Goal: Register for event/course

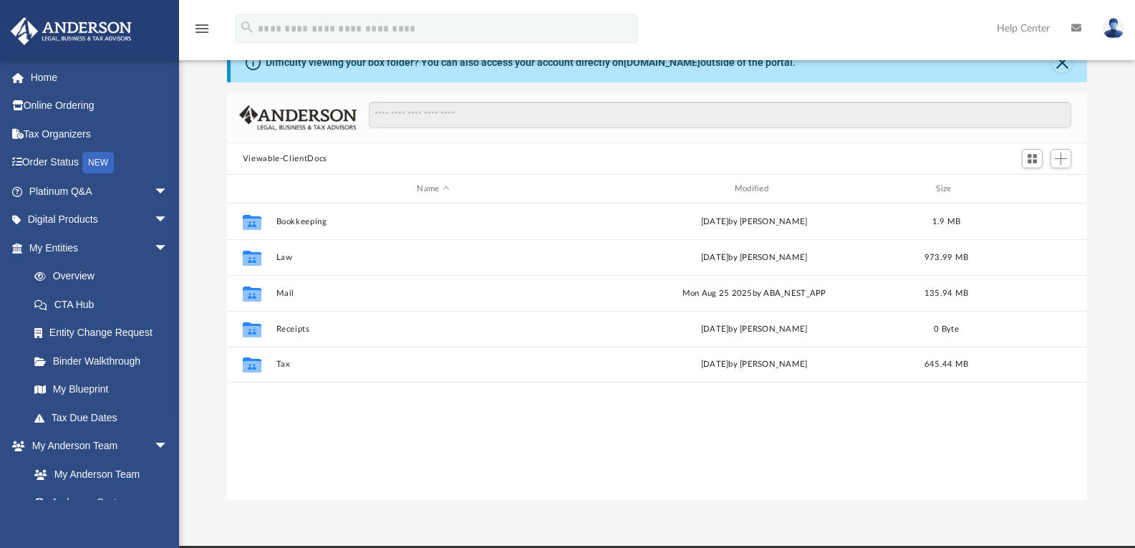
scroll to position [315, 849]
click at [42, 82] on link "Home" at bounding box center [100, 77] width 180 height 29
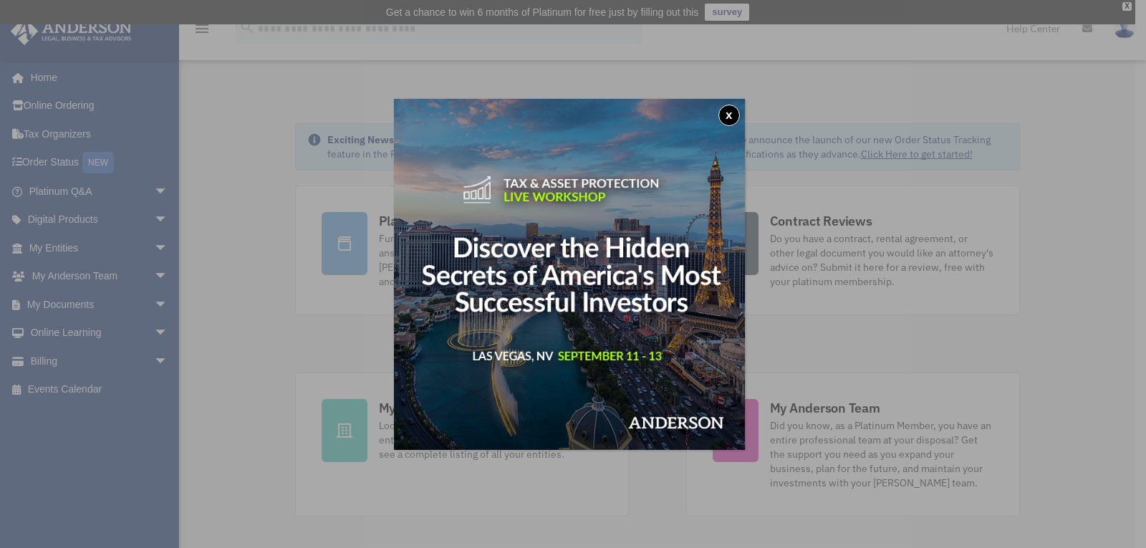
click at [739, 110] on button "x" at bounding box center [728, 115] width 21 height 21
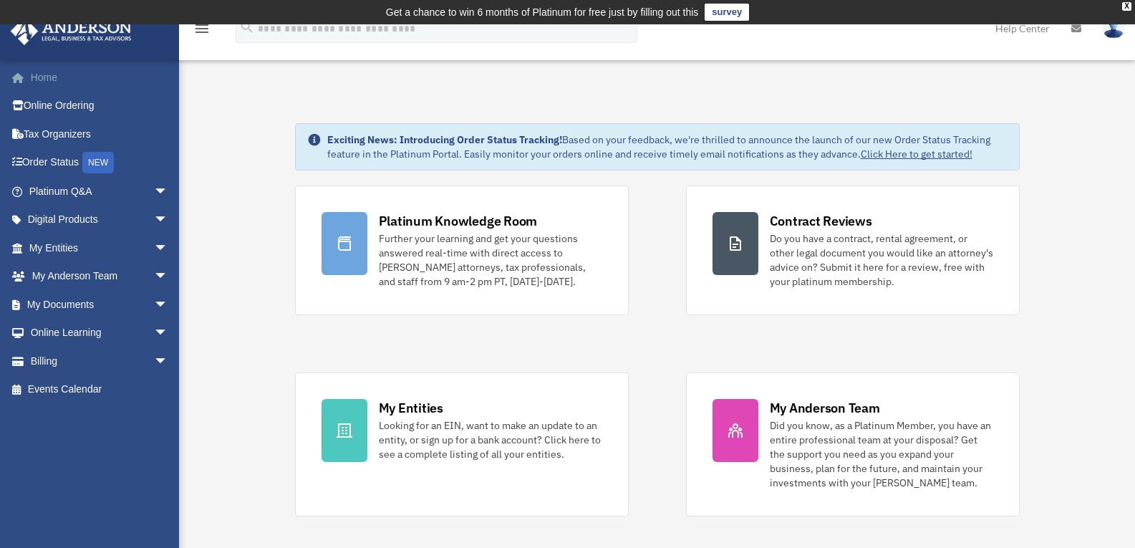
click at [50, 78] on link "Home" at bounding box center [100, 77] width 180 height 29
click at [55, 382] on link "Events Calendar" at bounding box center [100, 389] width 180 height 29
click at [57, 389] on link "Events Calendar" at bounding box center [100, 389] width 180 height 29
click at [57, 384] on link "Events Calendar" at bounding box center [100, 389] width 180 height 29
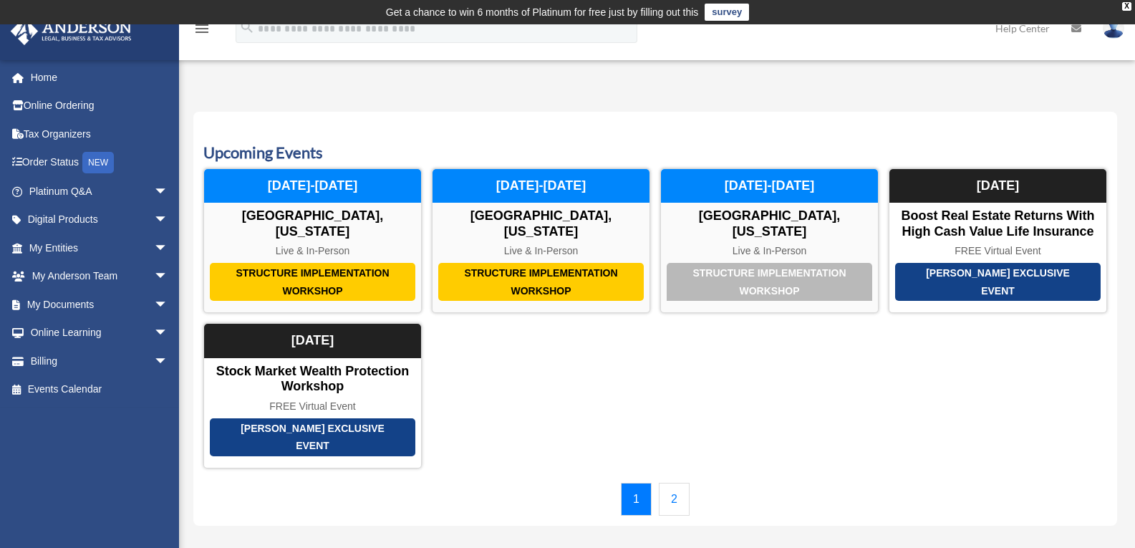
click at [672, 483] on link "2" at bounding box center [674, 499] width 31 height 33
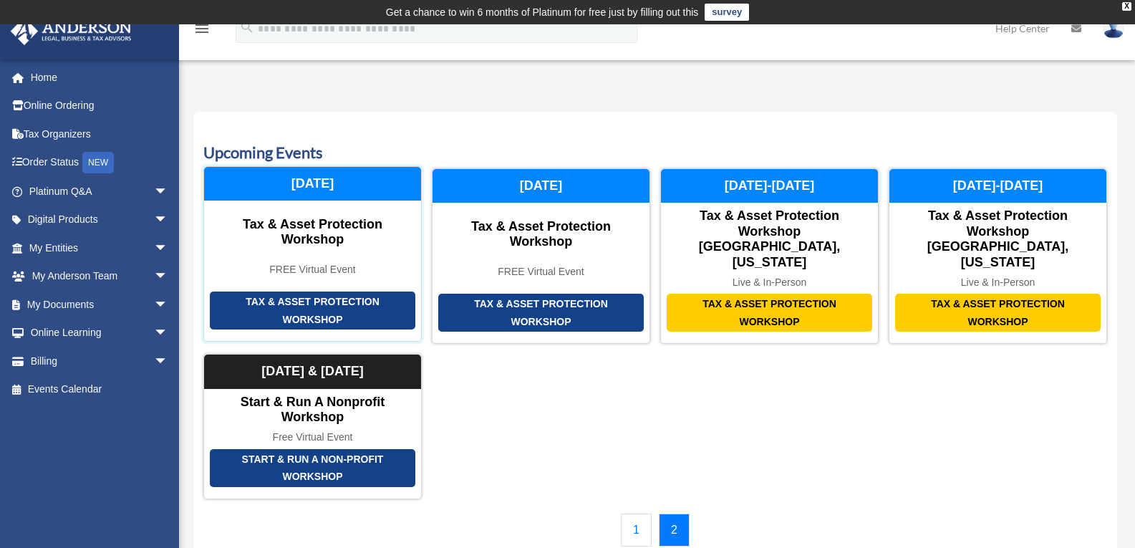
click at [354, 291] on div "Tax & Asset Protection Workshop" at bounding box center [312, 310] width 205 height 38
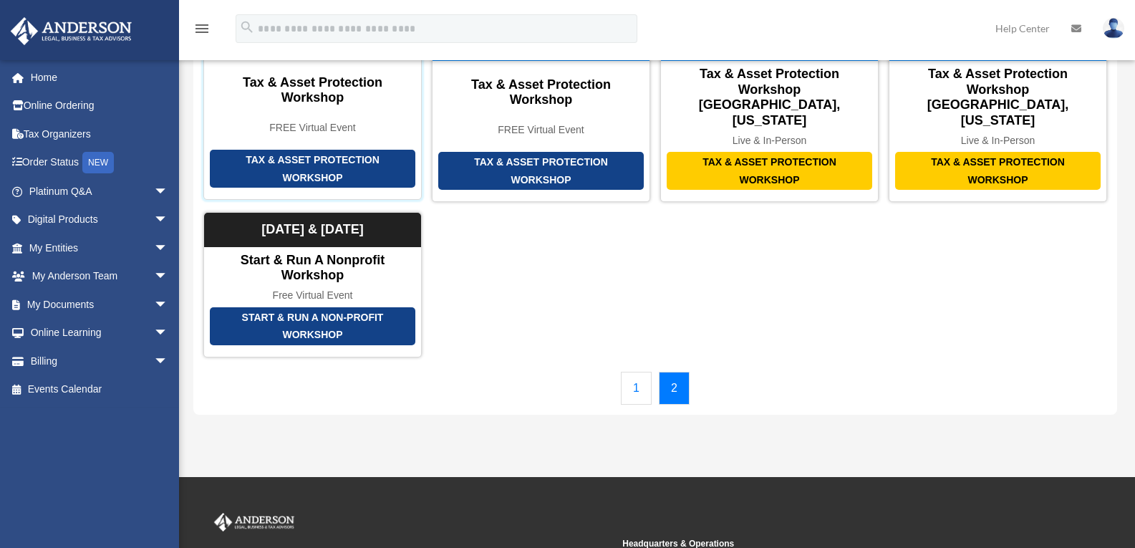
scroll to position [143, 0]
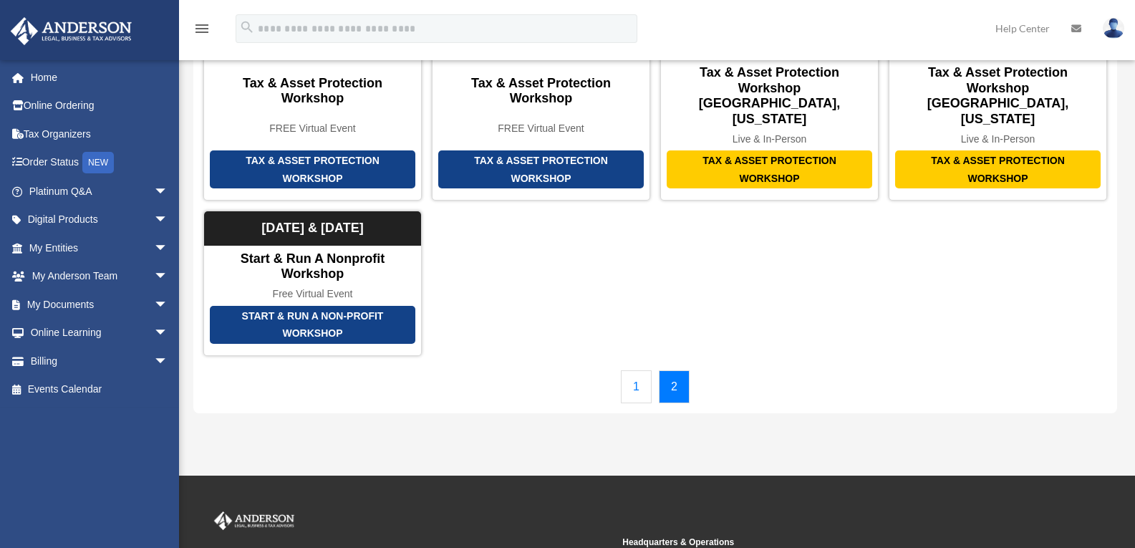
click at [637, 370] on link "1" at bounding box center [636, 386] width 31 height 33
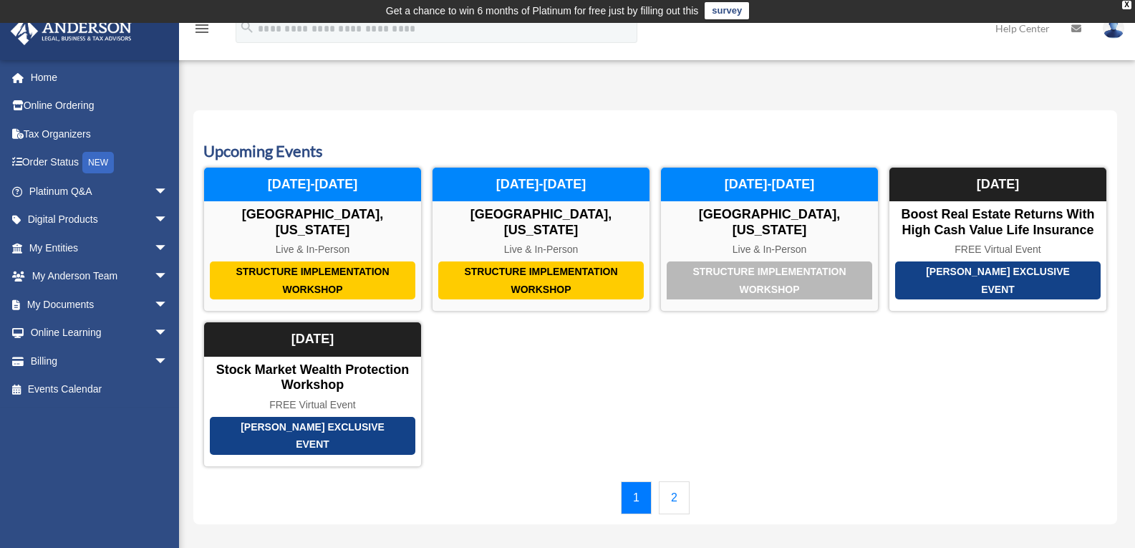
scroll to position [0, 0]
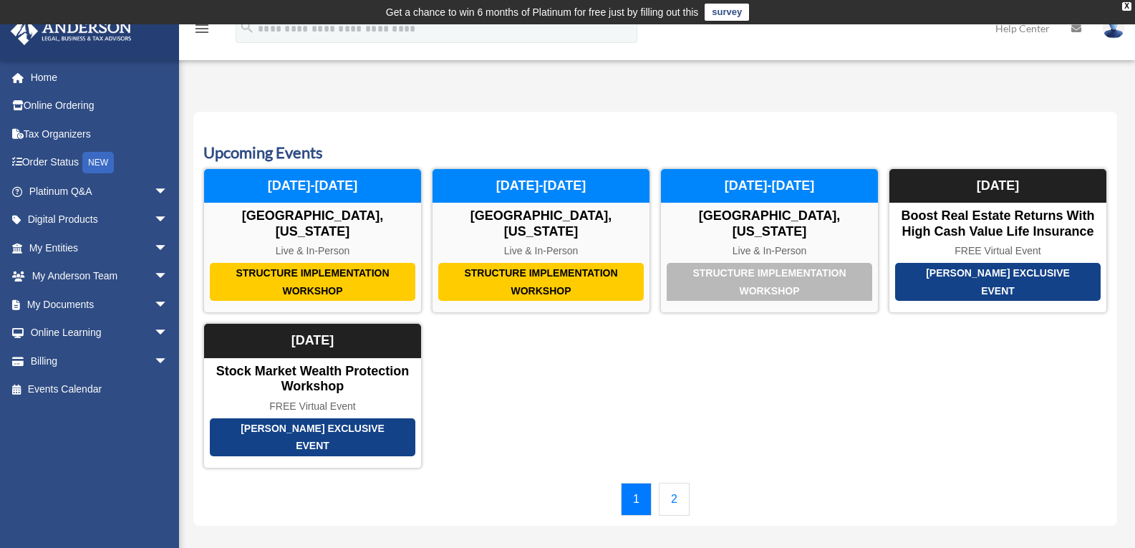
click at [675, 483] on link "2" at bounding box center [674, 499] width 31 height 33
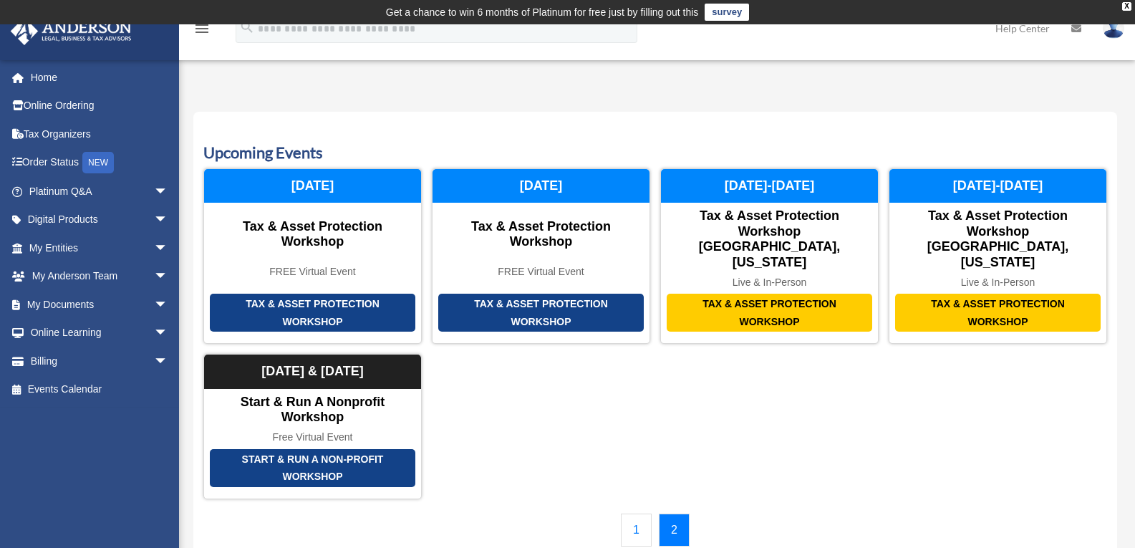
click at [631, 513] on link "1" at bounding box center [636, 529] width 31 height 33
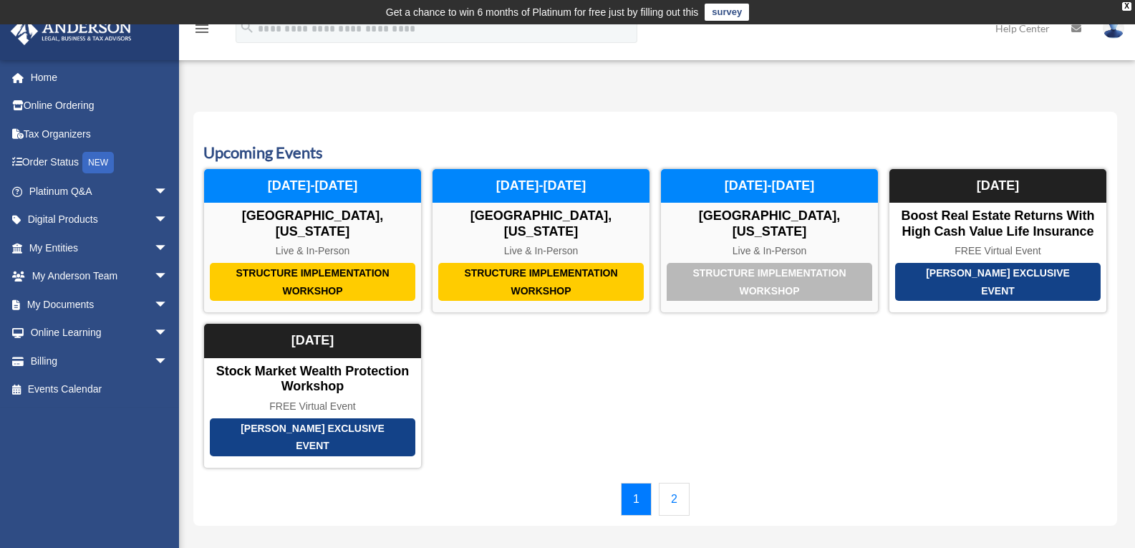
click at [667, 483] on link "2" at bounding box center [674, 499] width 31 height 33
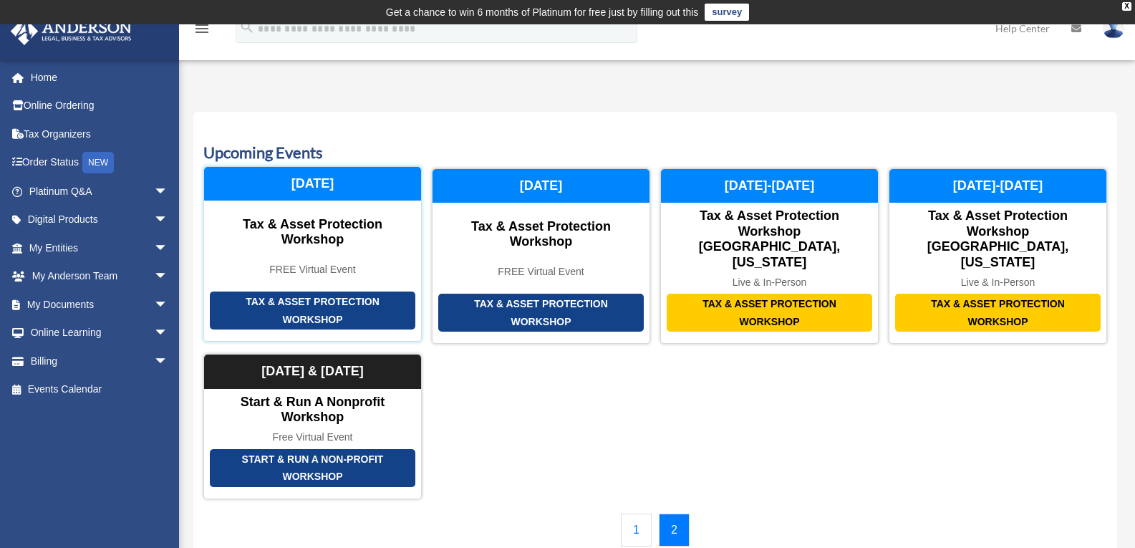
click at [329, 188] on div "[DATE]" at bounding box center [312, 184] width 217 height 34
